Goal: Information Seeking & Learning: Compare options

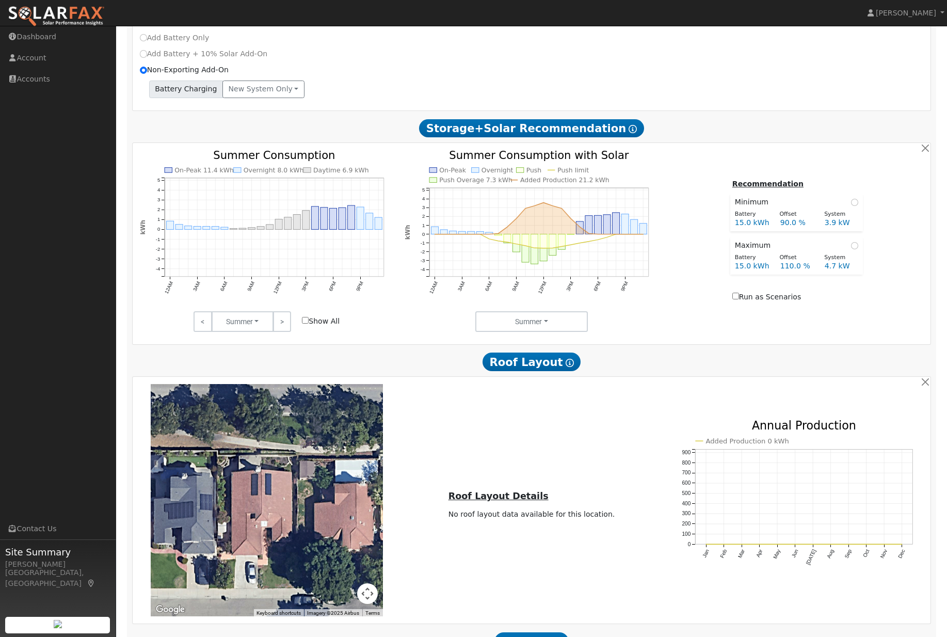
scroll to position [435, 0]
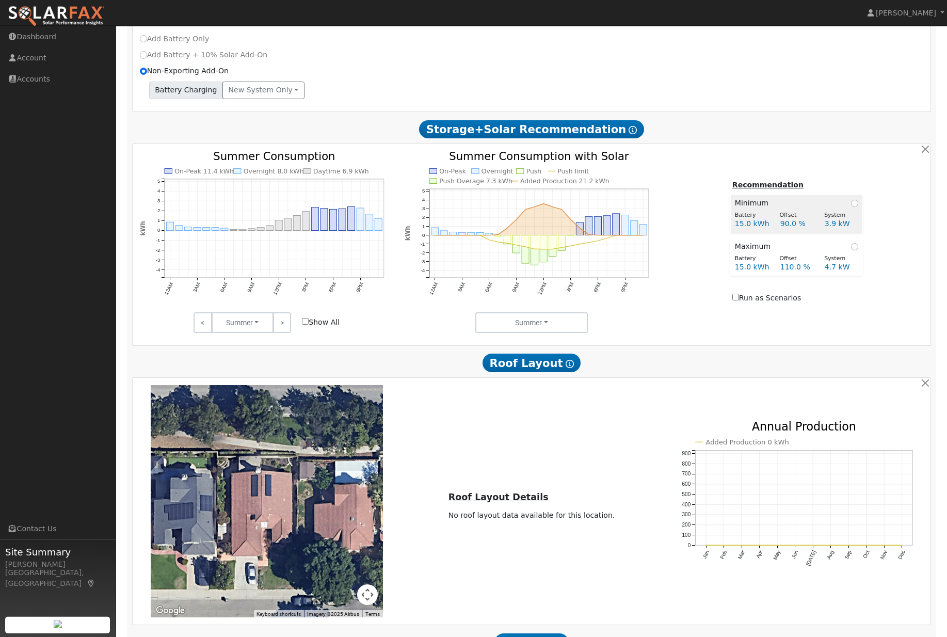
click at [861, 209] on td "Minimum" at bounding box center [796, 202] width 132 height 14
radio input "true"
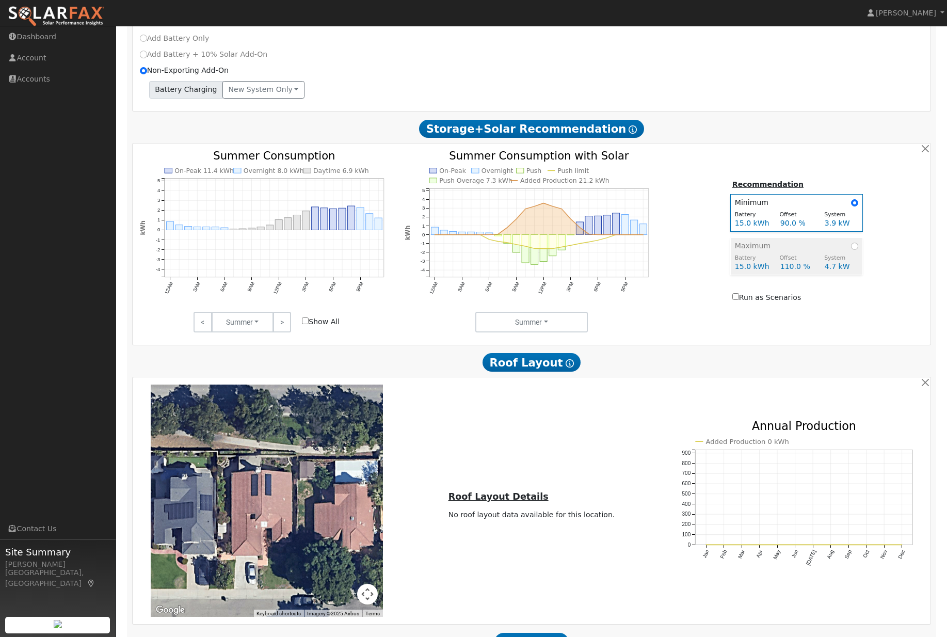
click at [855, 250] on input "radio" at bounding box center [854, 245] width 7 height 7
radio input "true"
click at [854, 208] on span at bounding box center [854, 202] width 7 height 11
radio input "true"
radio input "false"
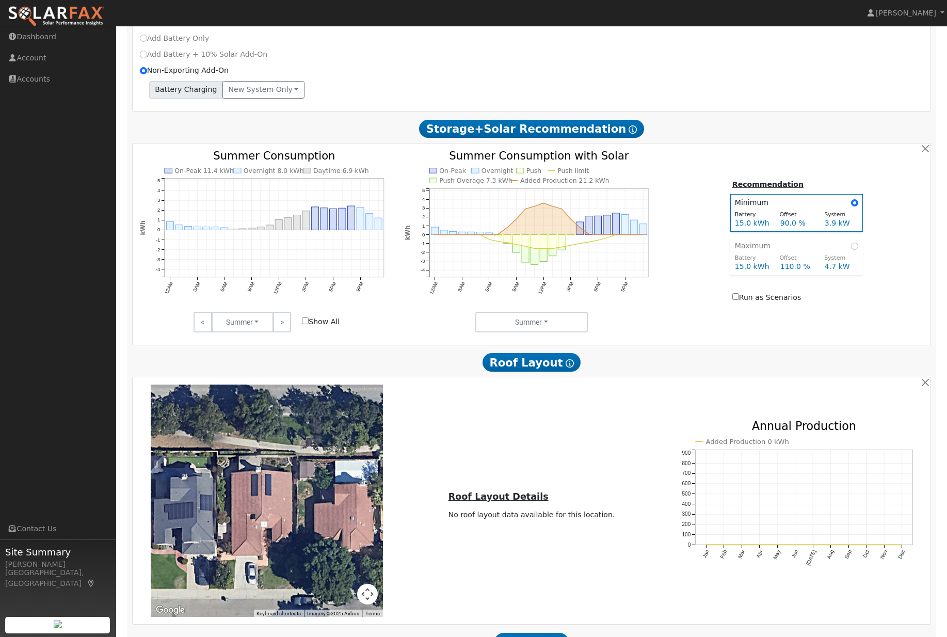
click at [882, 193] on div "Recommendation Minimum Battery Offset System 15.0 kWh 90.0 % 3.9 kW Maximum Bat…" at bounding box center [796, 241] width 265 height 127
click at [908, 215] on div "Recommendation Minimum Battery Offset System 15.0 kWh 90.0 % 3.9 kW Maximum Bat…" at bounding box center [796, 241] width 265 height 127
click at [860, 252] on td "Maximum" at bounding box center [796, 245] width 132 height 14
radio input "false"
radio input "true"
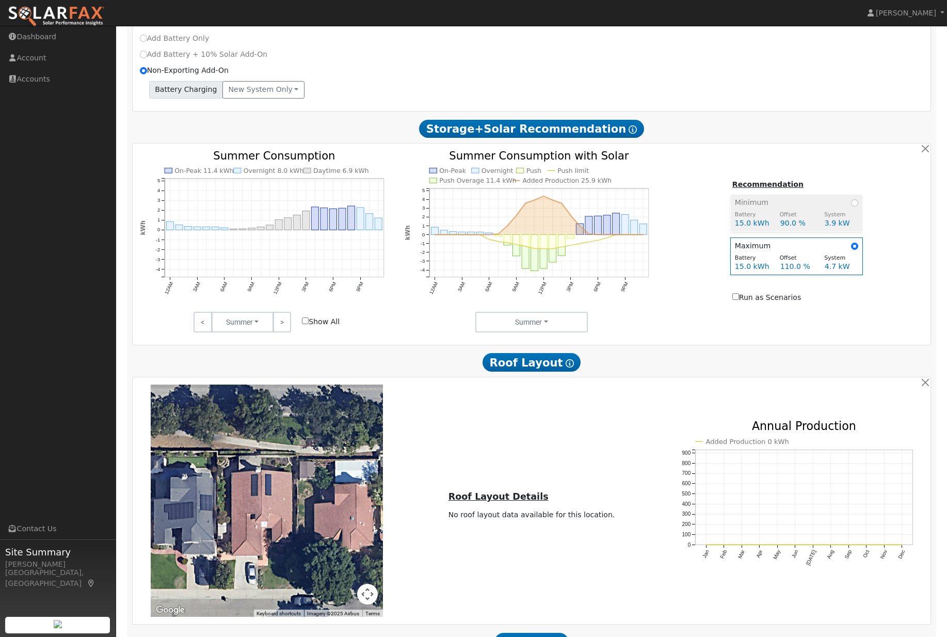
click at [855, 206] on input "radio" at bounding box center [854, 202] width 7 height 7
radio input "true"
radio input "false"
click at [856, 251] on span at bounding box center [854, 245] width 7 height 11
radio input "false"
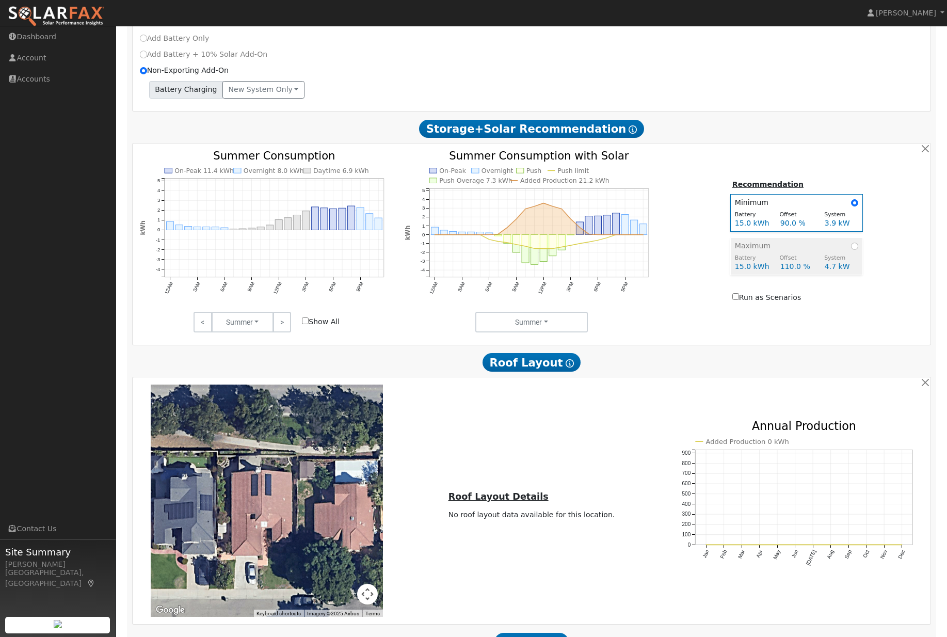
radio input "true"
click at [857, 208] on td "Minimum" at bounding box center [796, 202] width 132 height 14
radio input "true"
click at [851, 250] on input "radio" at bounding box center [854, 245] width 7 height 7
radio input "true"
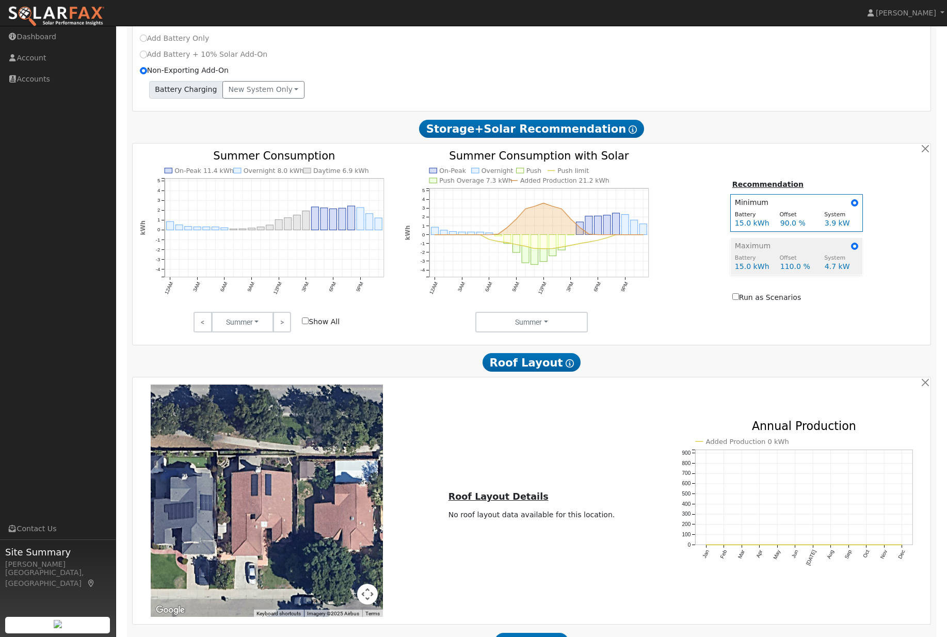
radio input "false"
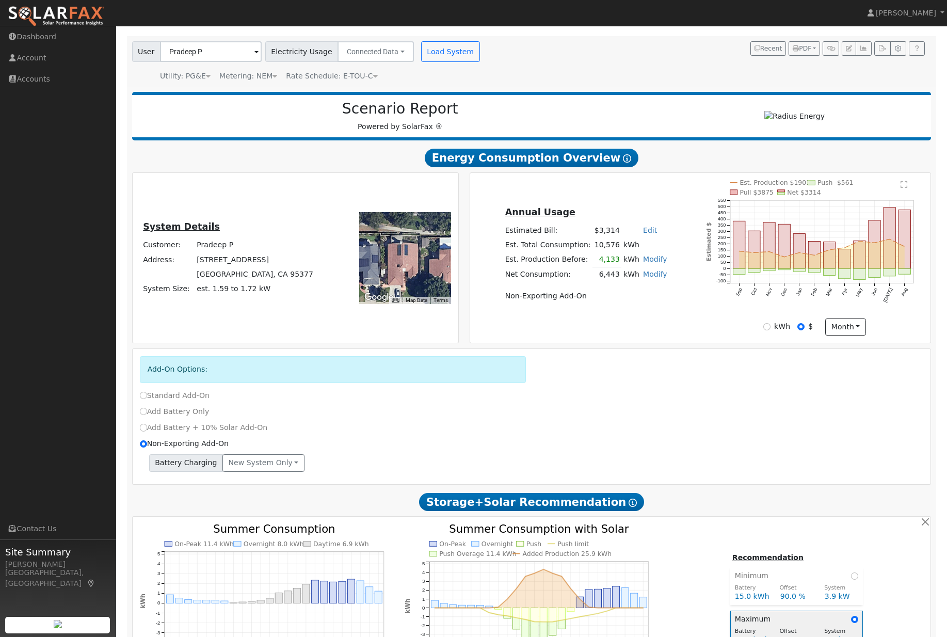
scroll to position [0, 0]
